Goal: Transaction & Acquisition: Purchase product/service

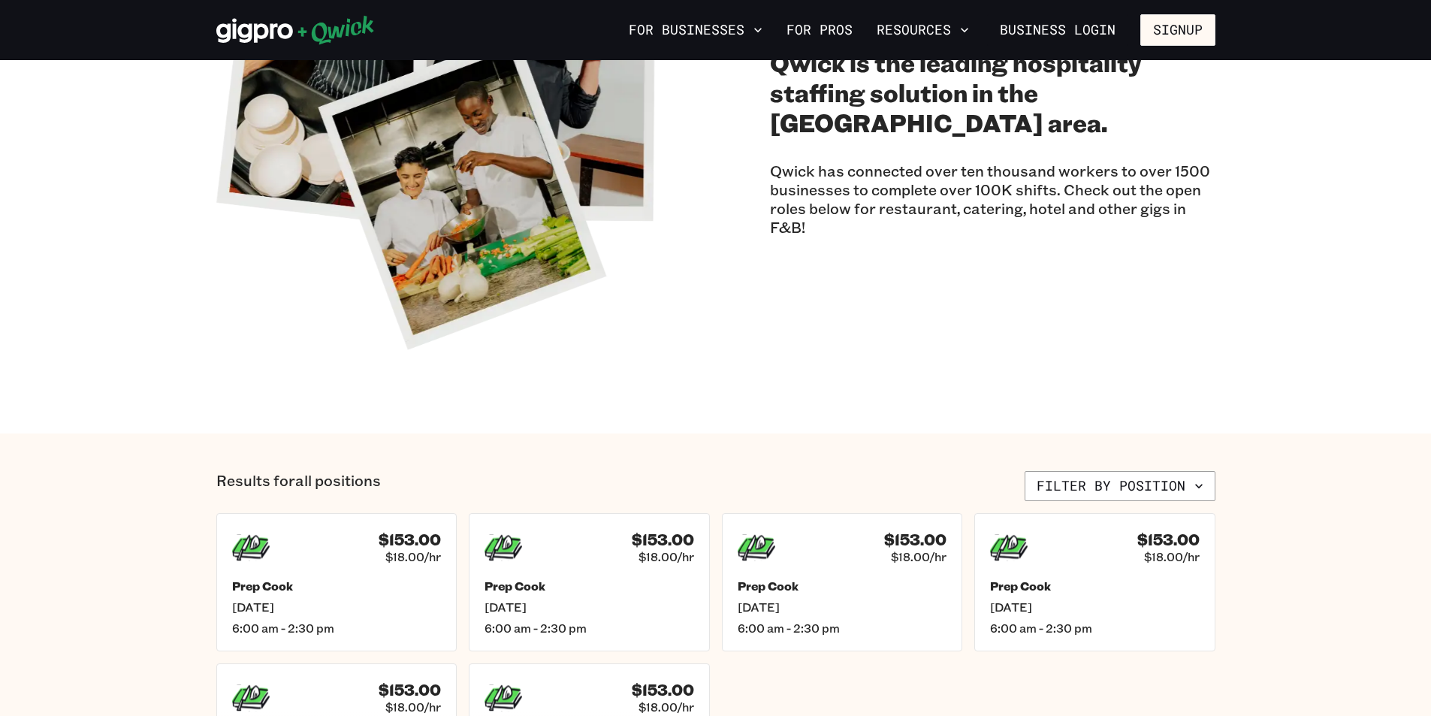
scroll to position [351, 0]
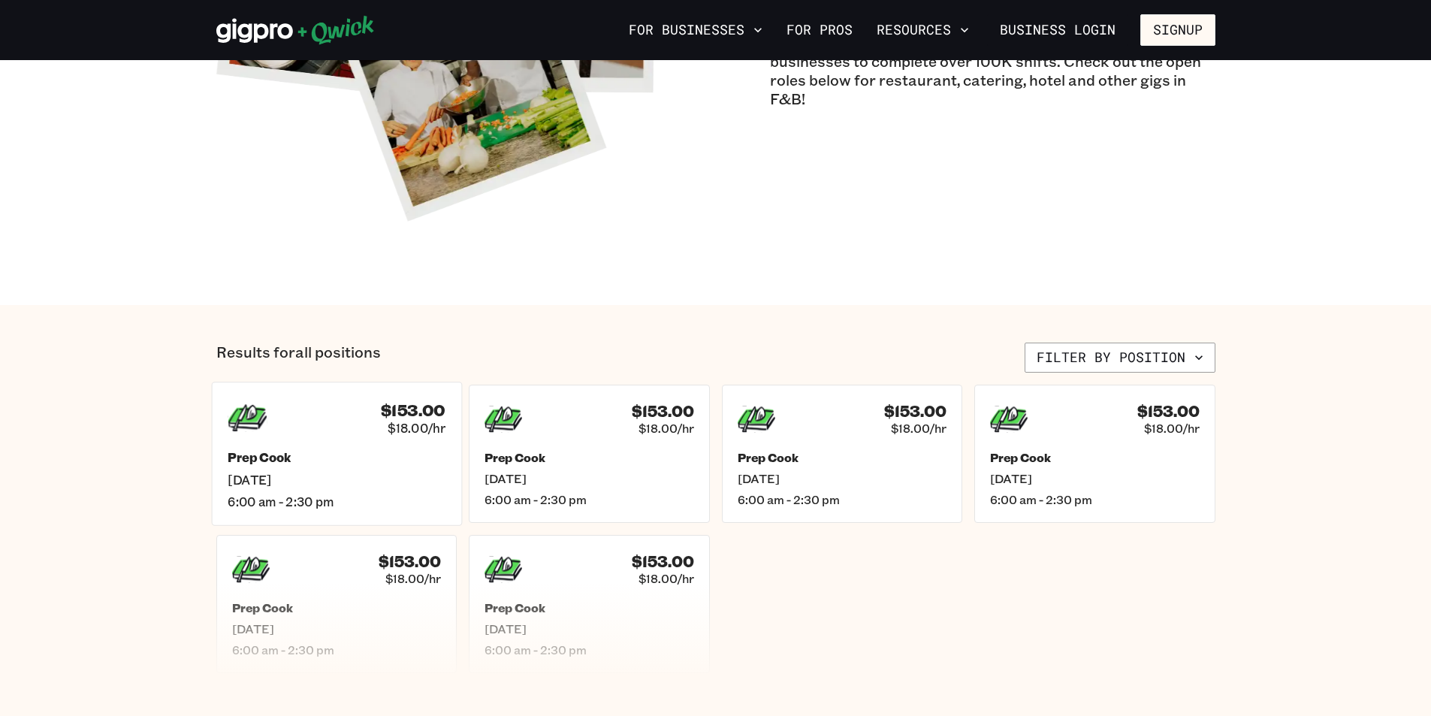
click at [361, 506] on span "6:00 am - 2:30 pm" at bounding box center [337, 501] width 218 height 16
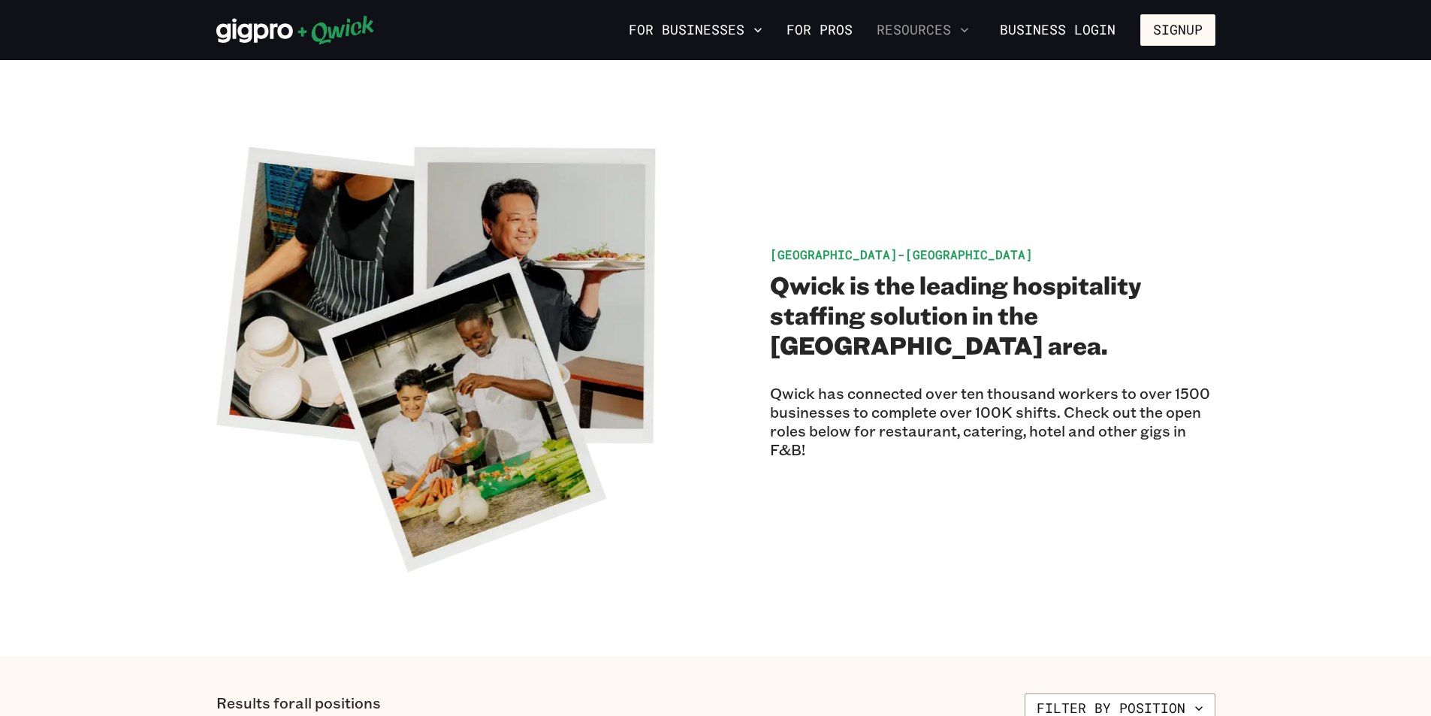
click at [944, 31] on button "Resources" at bounding box center [923, 30] width 104 height 26
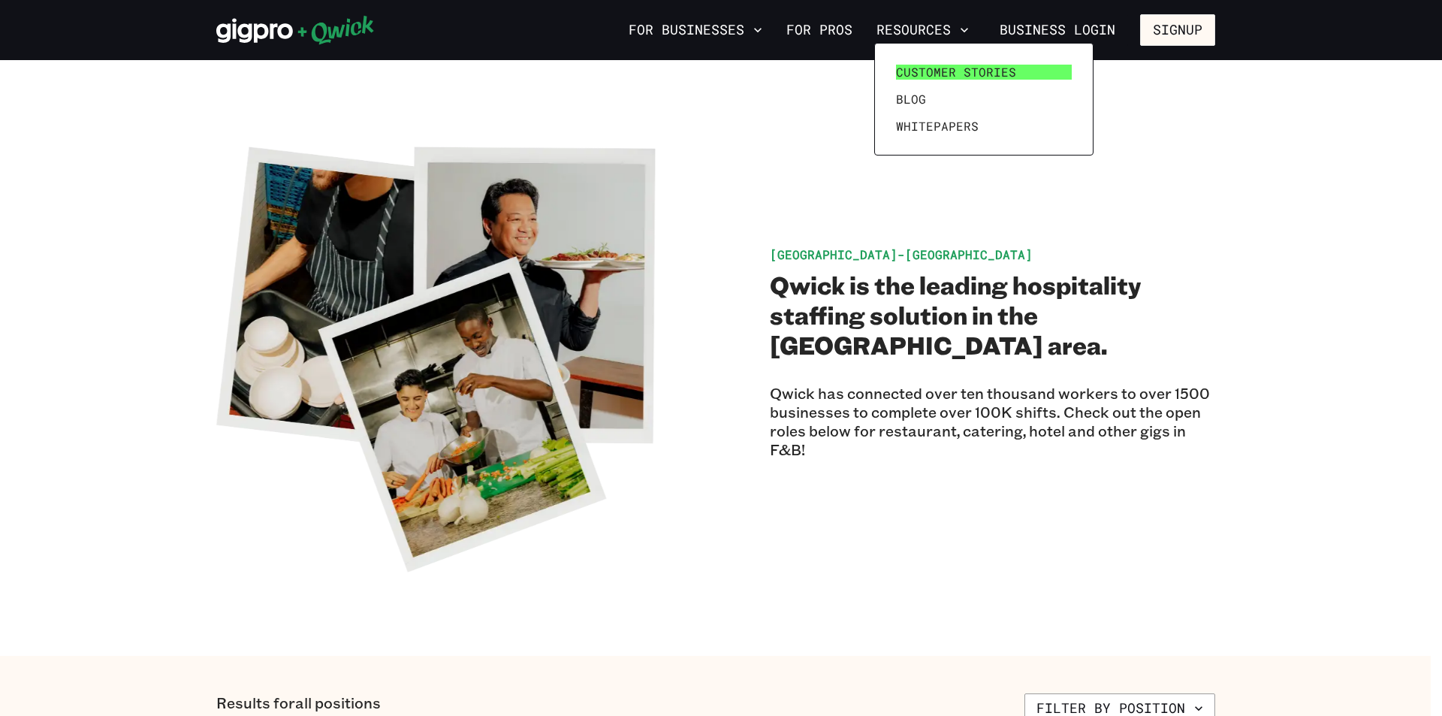
click at [923, 68] on span "Customer stories" at bounding box center [956, 72] width 120 height 15
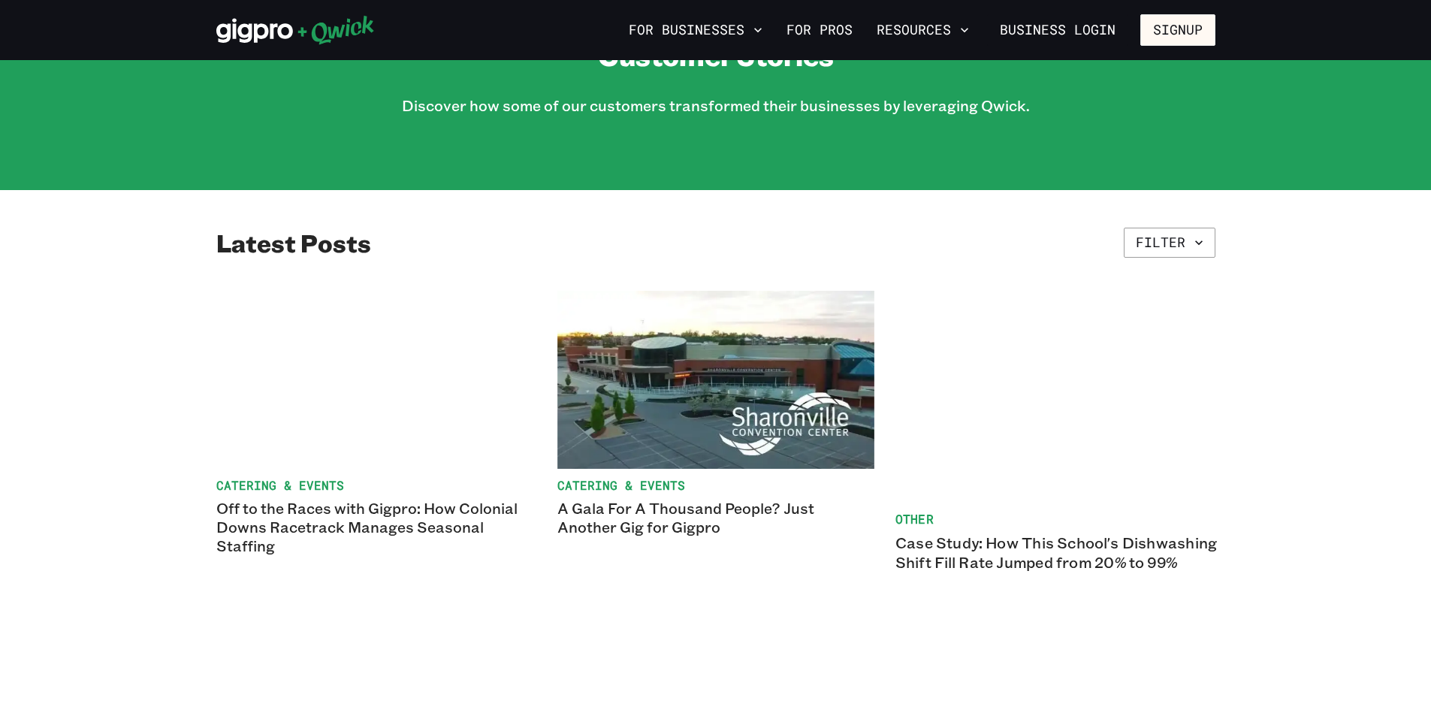
scroll to position [175, 0]
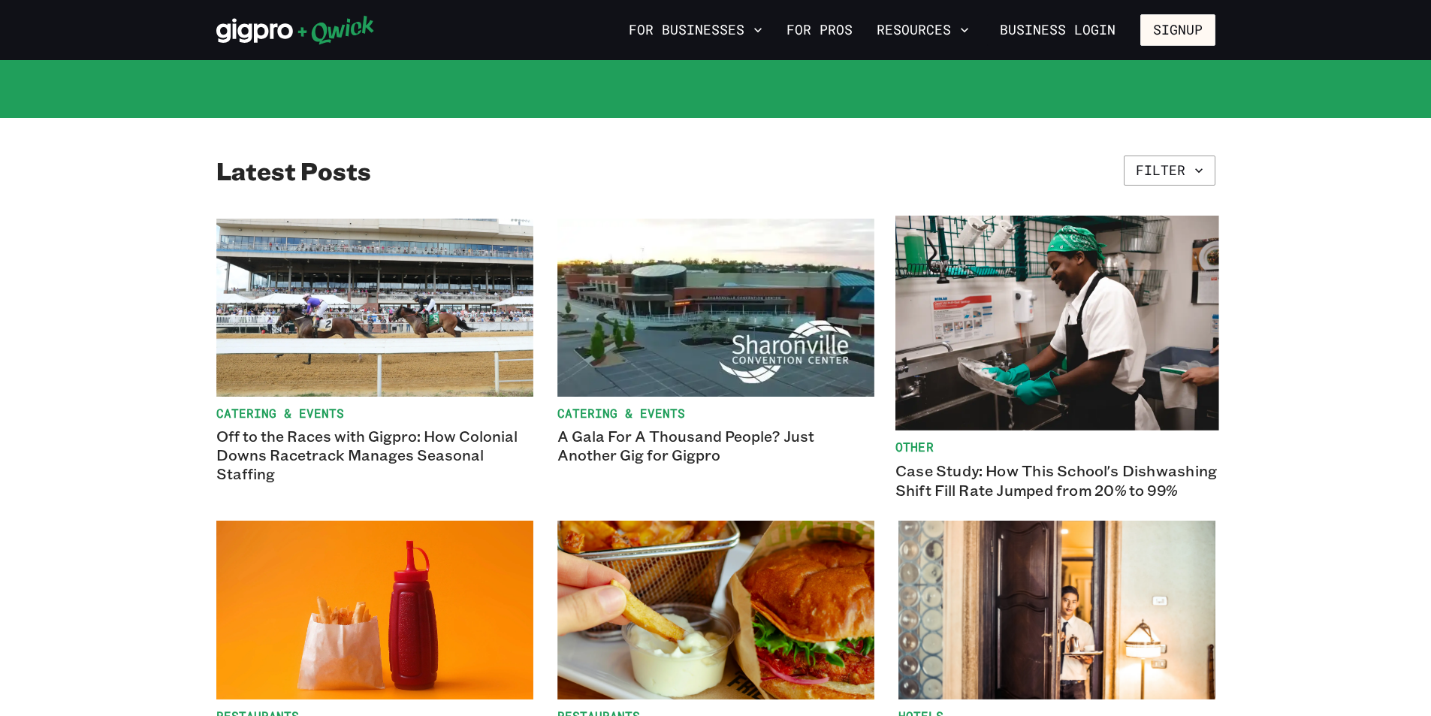
click at [1037, 336] on img at bounding box center [1056, 323] width 323 height 215
